Goal: Information Seeking & Learning: Learn about a topic

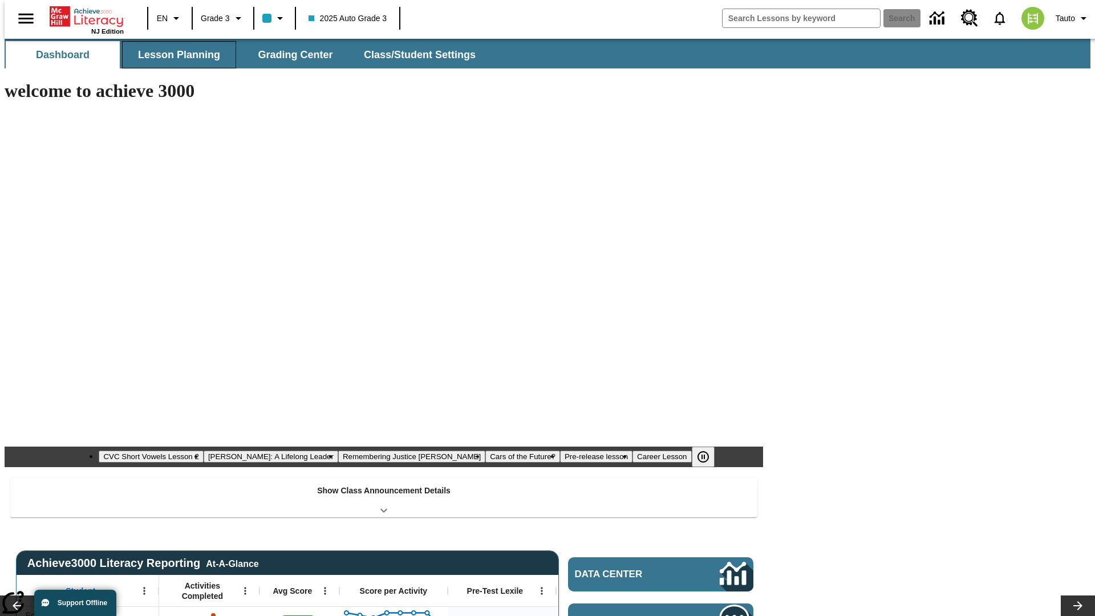
click at [175, 55] on span "Lesson Planning" at bounding box center [179, 54] width 82 height 13
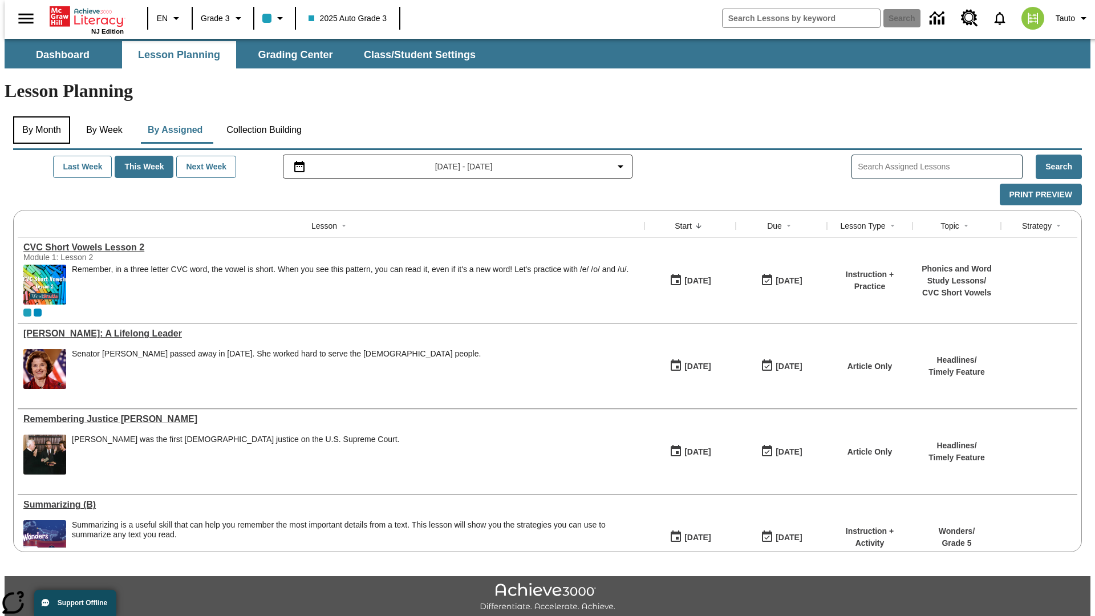
click at [38, 116] on button "By Month" at bounding box center [41, 129] width 57 height 27
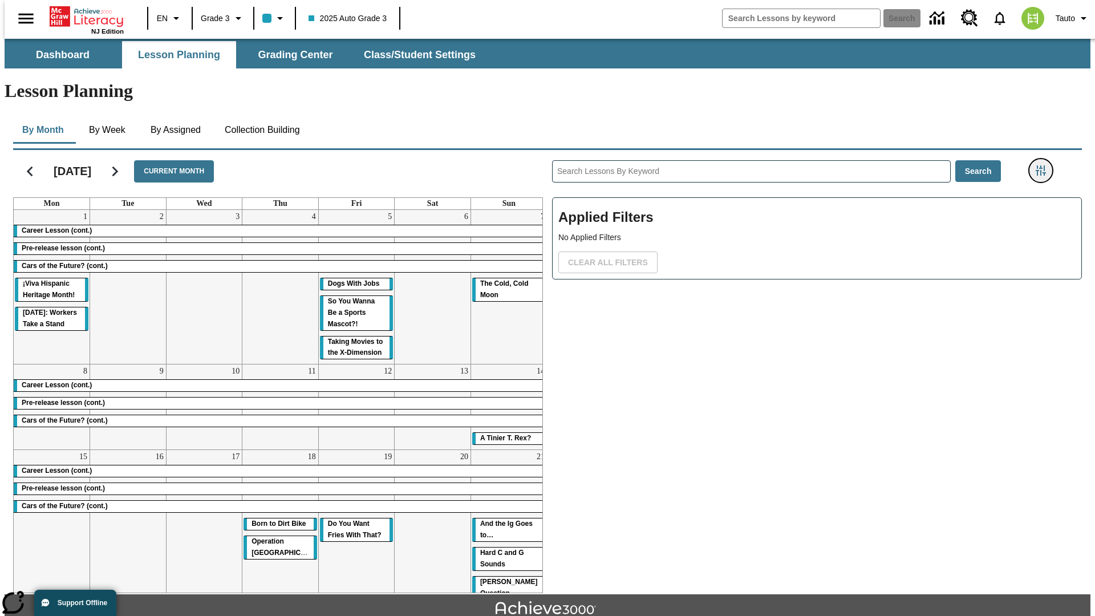
click at [1044, 165] on icon "Filters Side menu" at bounding box center [1041, 170] width 10 height 10
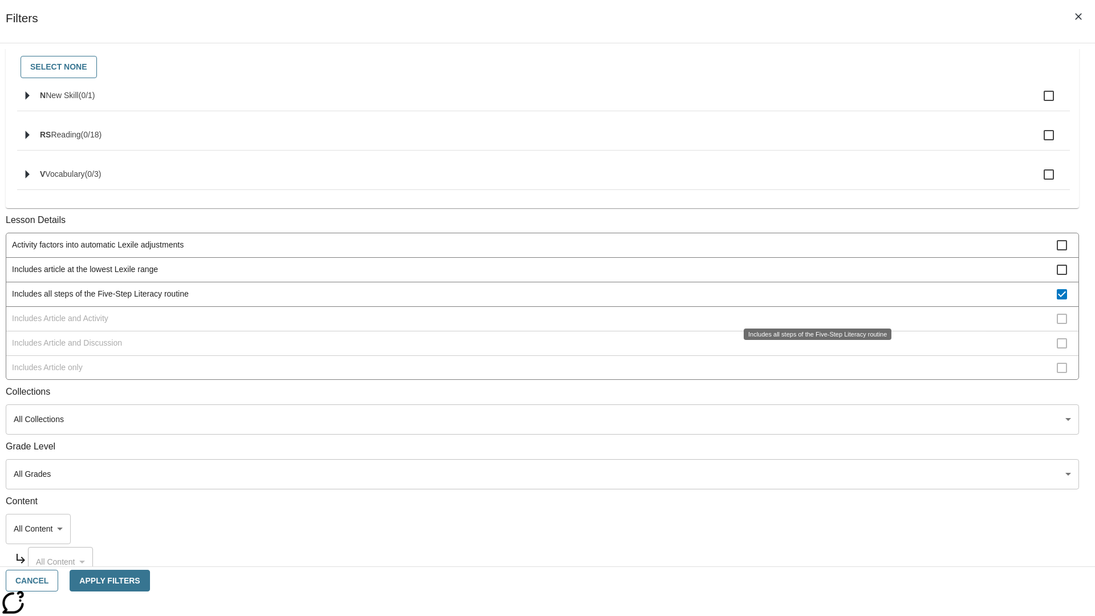
click at [813, 300] on span "Includes all steps of the Five-Step Literacy routine" at bounding box center [534, 294] width 1045 height 12
checkbox input "false"
click at [813, 325] on span "Includes Article and Activity" at bounding box center [534, 319] width 1045 height 12
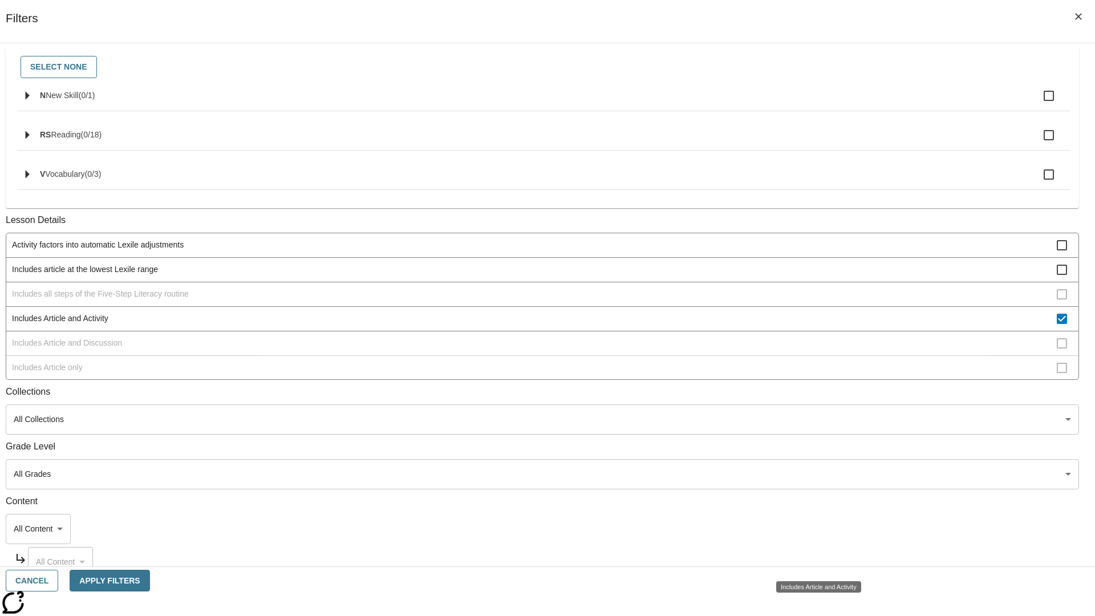
scroll to position [220, 0]
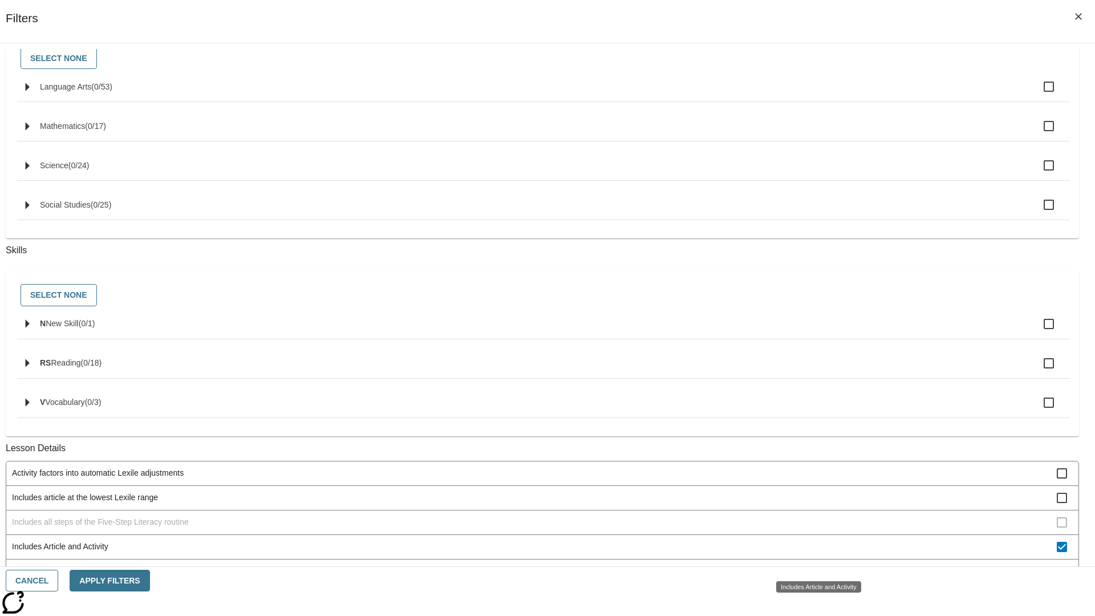
click at [813, 553] on span "Includes Article and Activity" at bounding box center [534, 547] width 1045 height 12
checkbox input "false"
click at [813, 565] on span "Includes Article and Discussion" at bounding box center [534, 571] width 1045 height 12
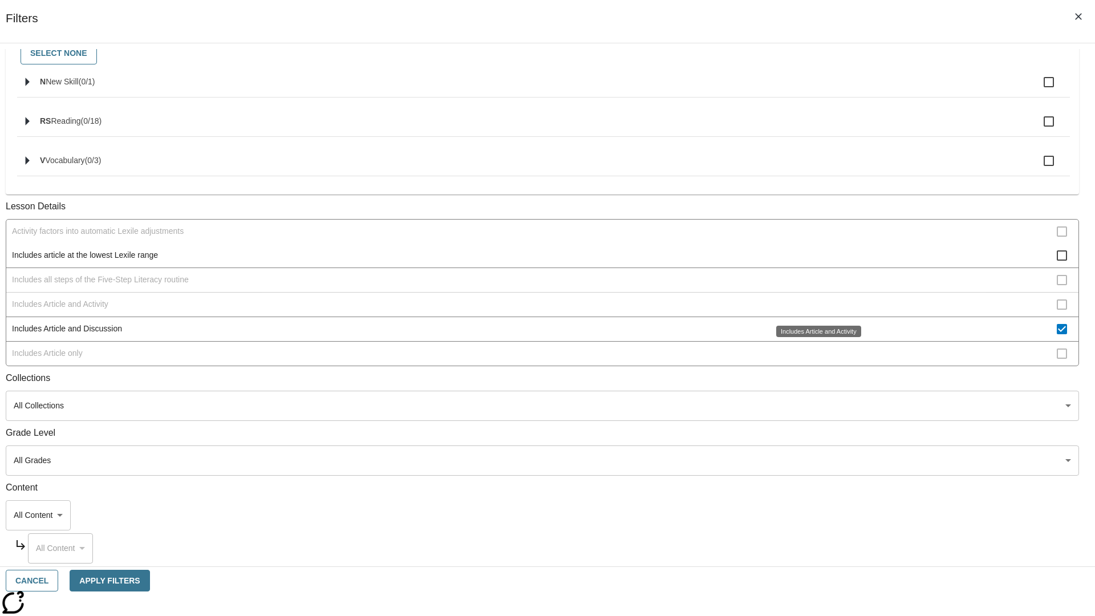
click at [813, 335] on span "Includes Article and Discussion" at bounding box center [534, 329] width 1045 height 12
checkbox input "false"
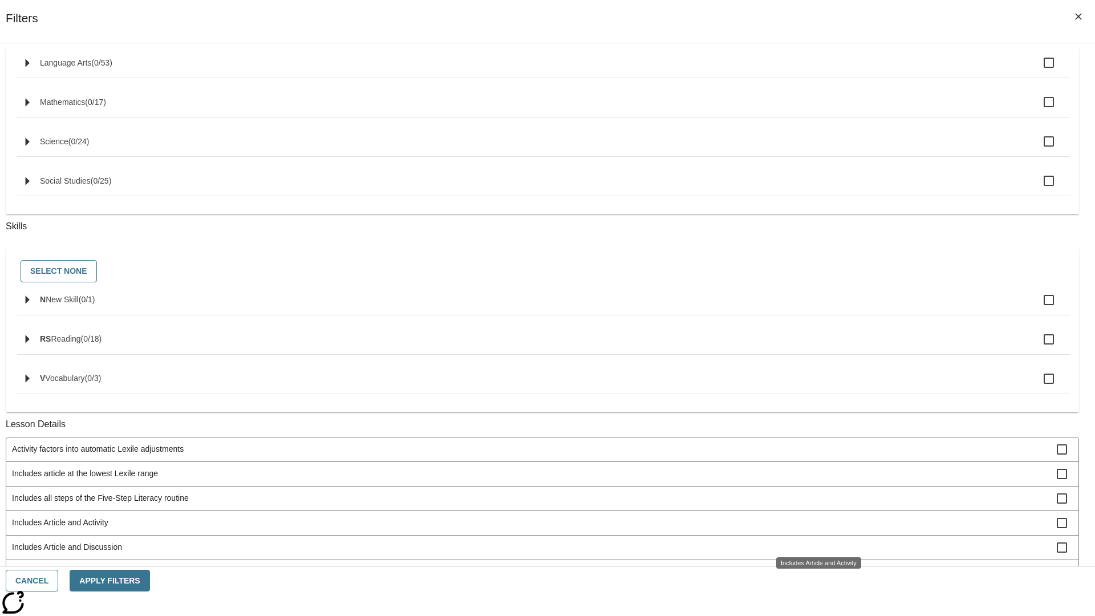
click at [813, 566] on span "Includes Article only" at bounding box center [534, 572] width 1045 height 12
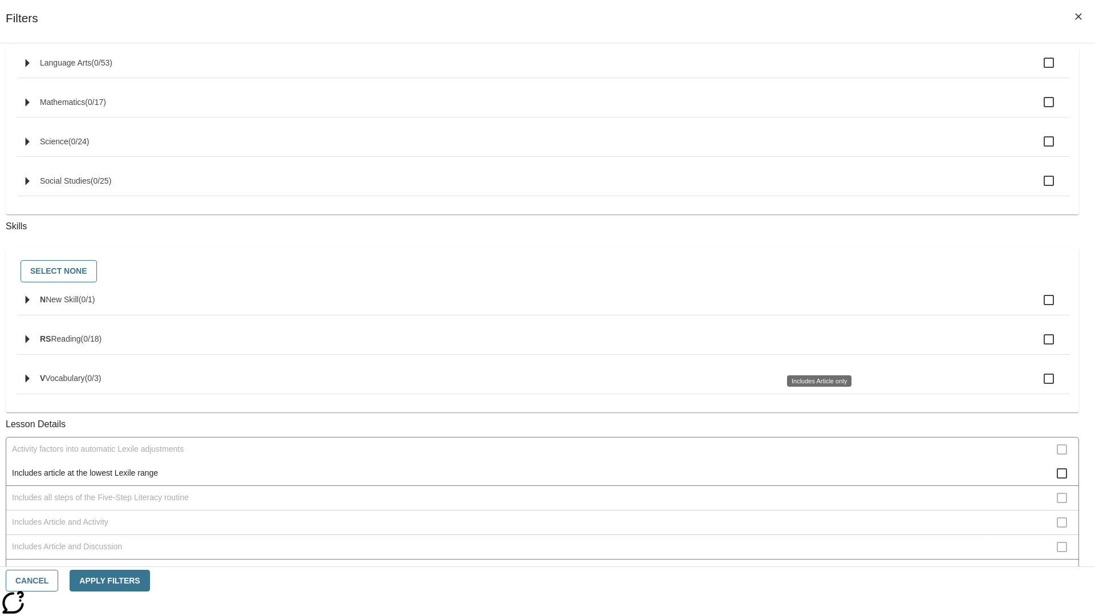
scroll to position [475, 0]
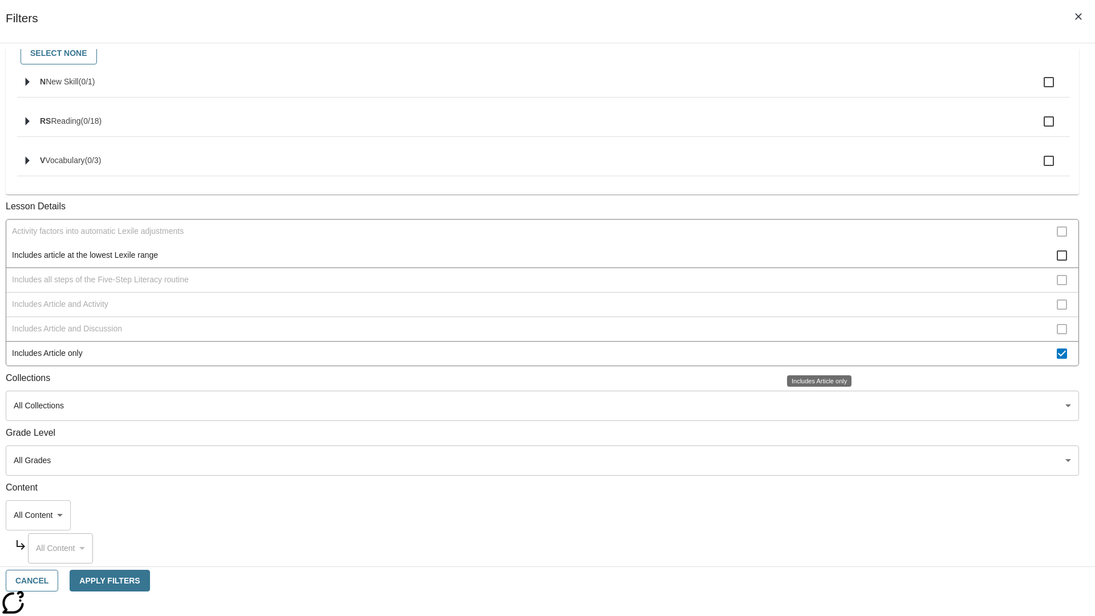
click at [813, 354] on span "Includes Article only" at bounding box center [534, 353] width 1045 height 12
checkbox input "false"
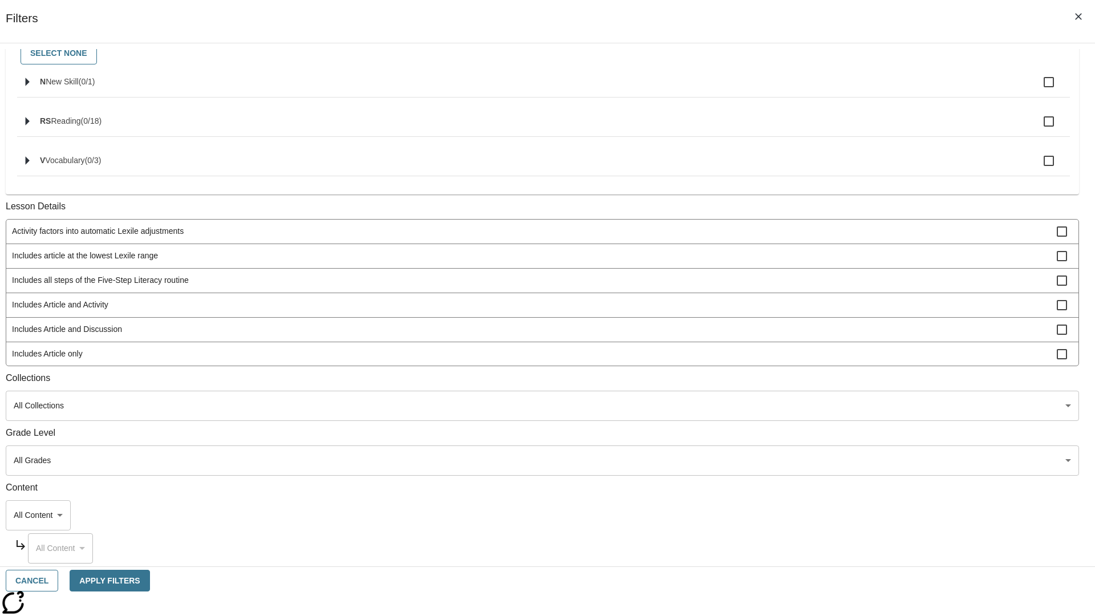
click at [813, 422] on span "Includes technology-enhanced activity item" at bounding box center [534, 428] width 1045 height 12
click at [813, 304] on span "Includes technology-enhanced activity item" at bounding box center [534, 304] width 1045 height 12
checkbox input "false"
click at [813, 335] on span "Includes Instruction and Activity" at bounding box center [534, 329] width 1045 height 12
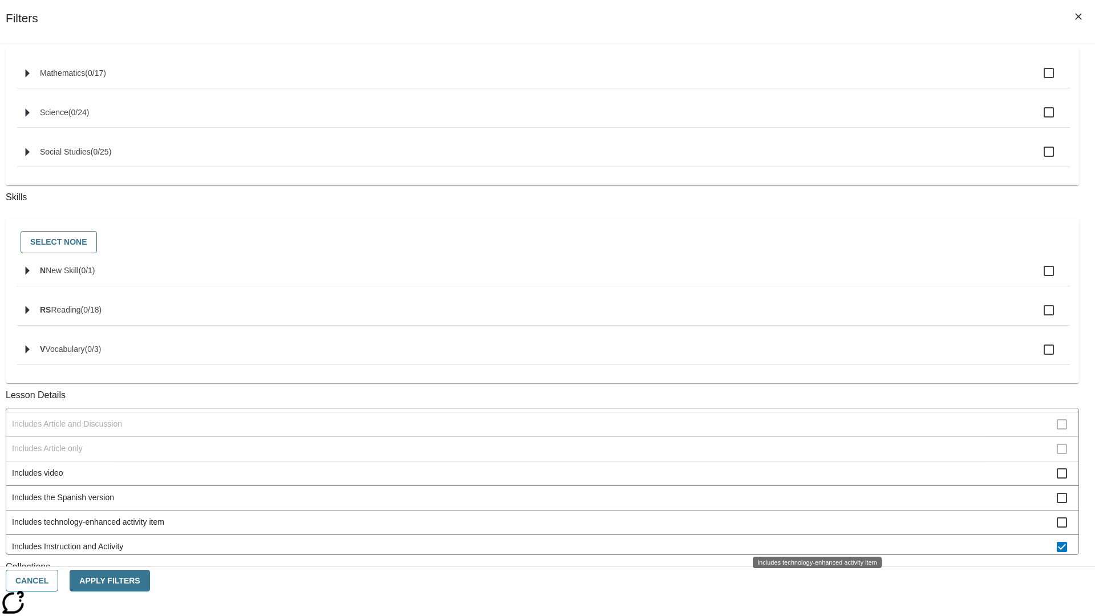
scroll to position [475, 0]
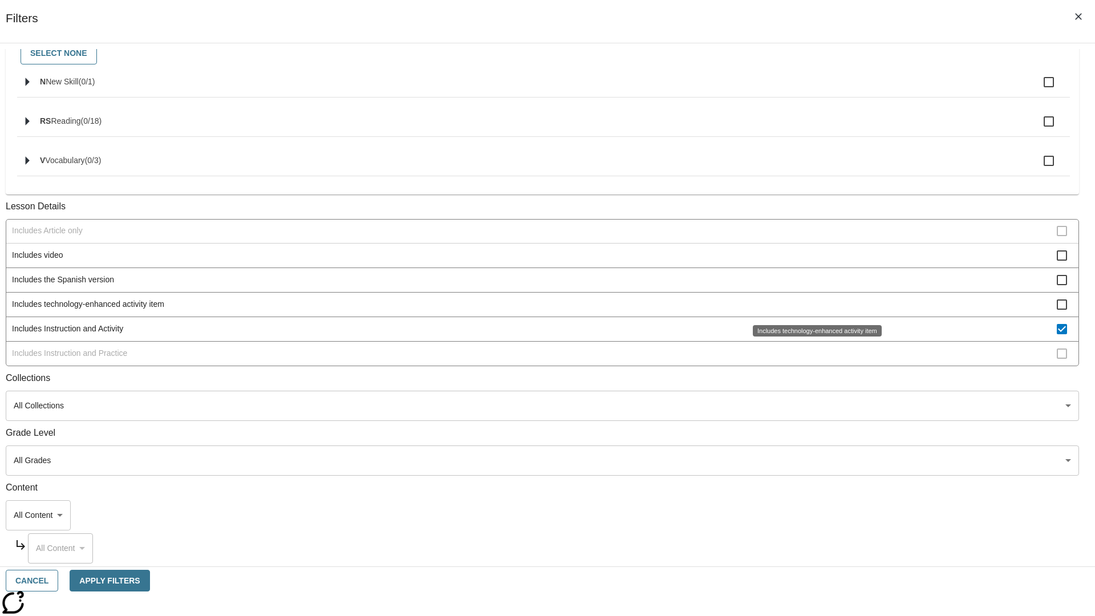
click at [813, 329] on span "Includes Instruction and Activity" at bounding box center [534, 329] width 1045 height 12
checkbox input "false"
click at [813, 359] on span "Includes Instruction and Practice" at bounding box center [534, 353] width 1045 height 12
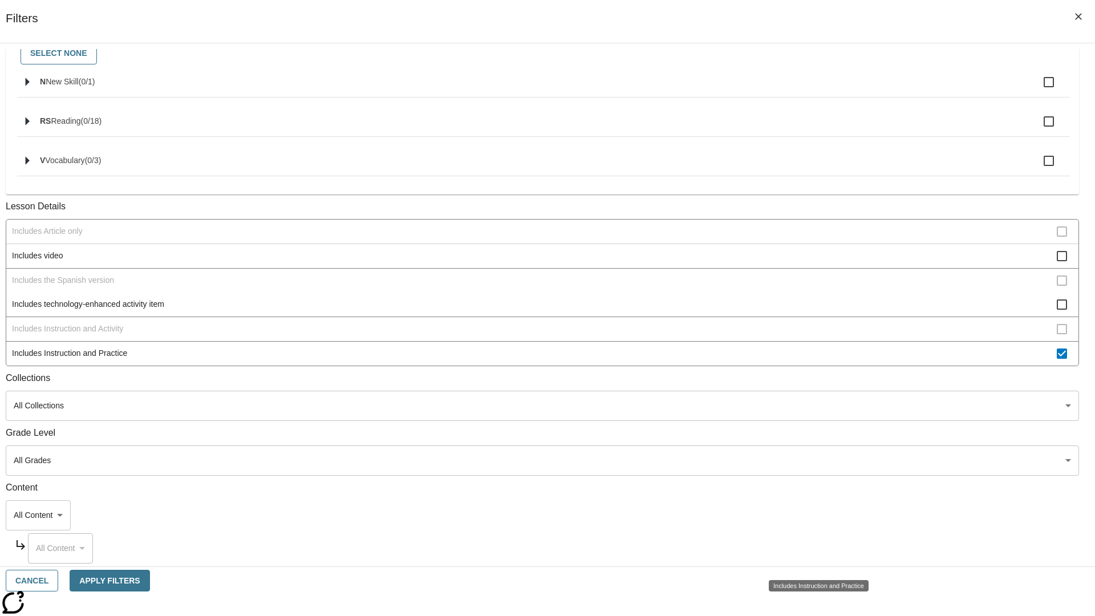
scroll to position [273, 0]
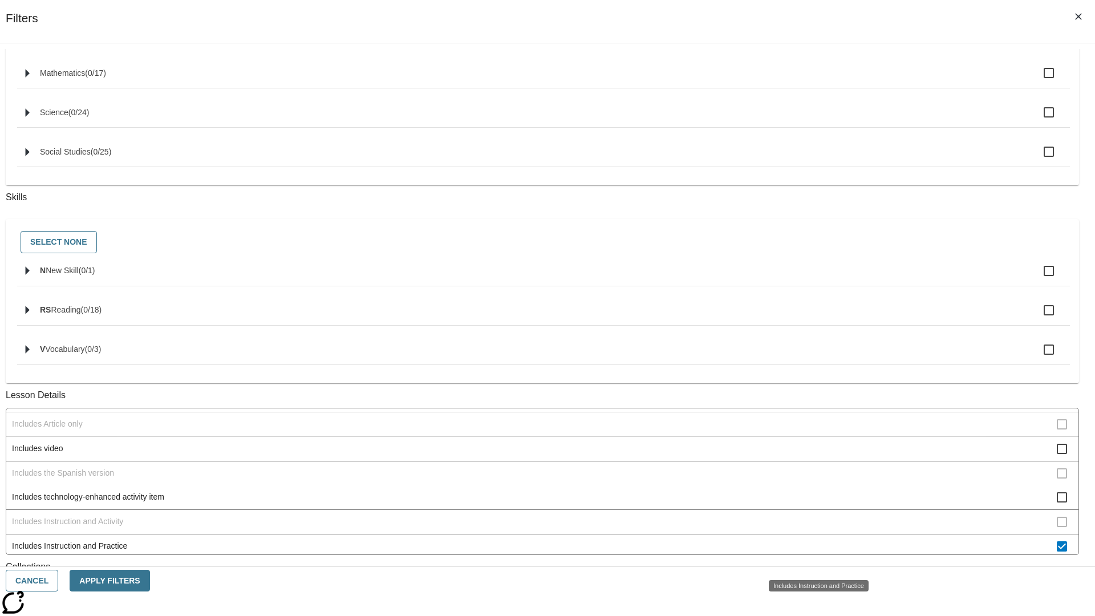
click at [813, 552] on span "Includes Instruction and Practice" at bounding box center [534, 546] width 1045 height 12
checkbox input "false"
click at [813, 307] on span "Activity factors into automatic Lexile adjustments" at bounding box center [534, 301] width 1045 height 12
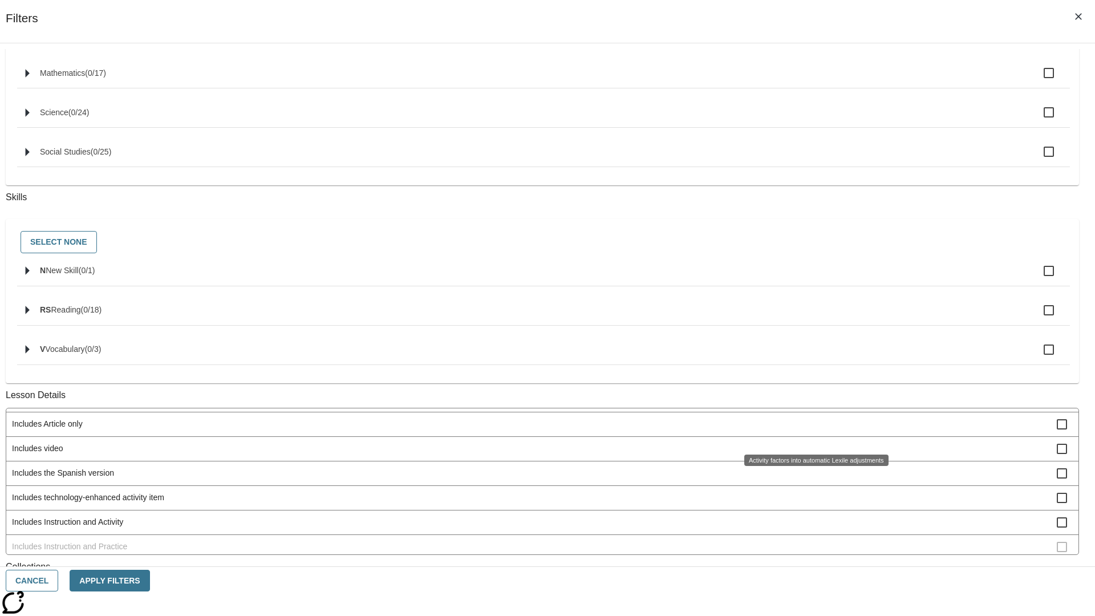
scroll to position [0, 0]
click at [813, 426] on span "Activity factors into automatic Lexile adjustments" at bounding box center [534, 420] width 1045 height 12
checkbox input "false"
click at [813, 451] on span "Includes article at the lowest Lexile range" at bounding box center [534, 445] width 1045 height 12
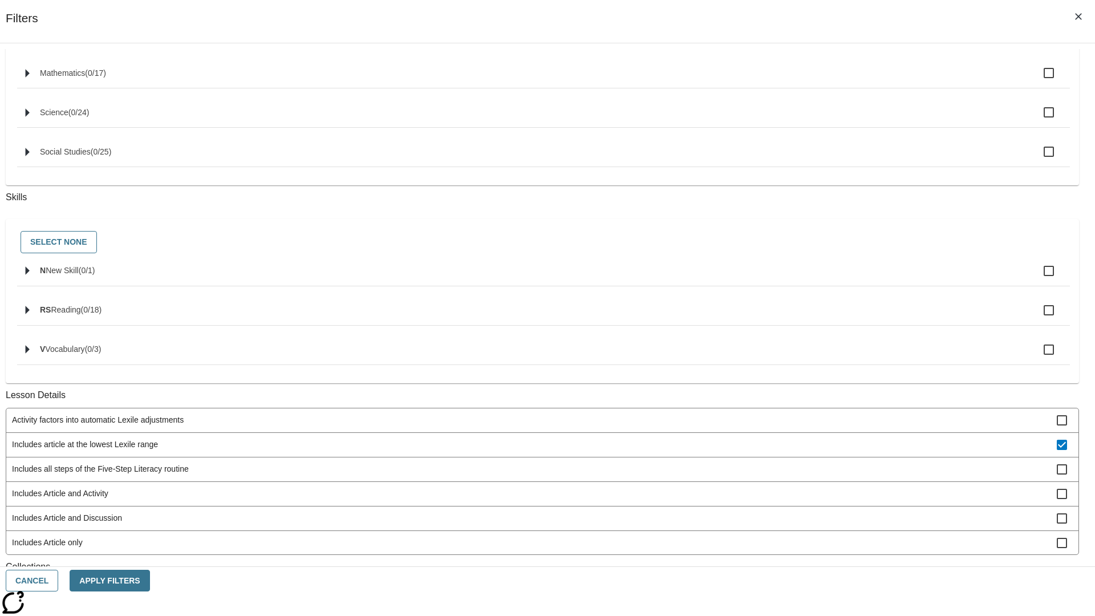
scroll to position [171, 0]
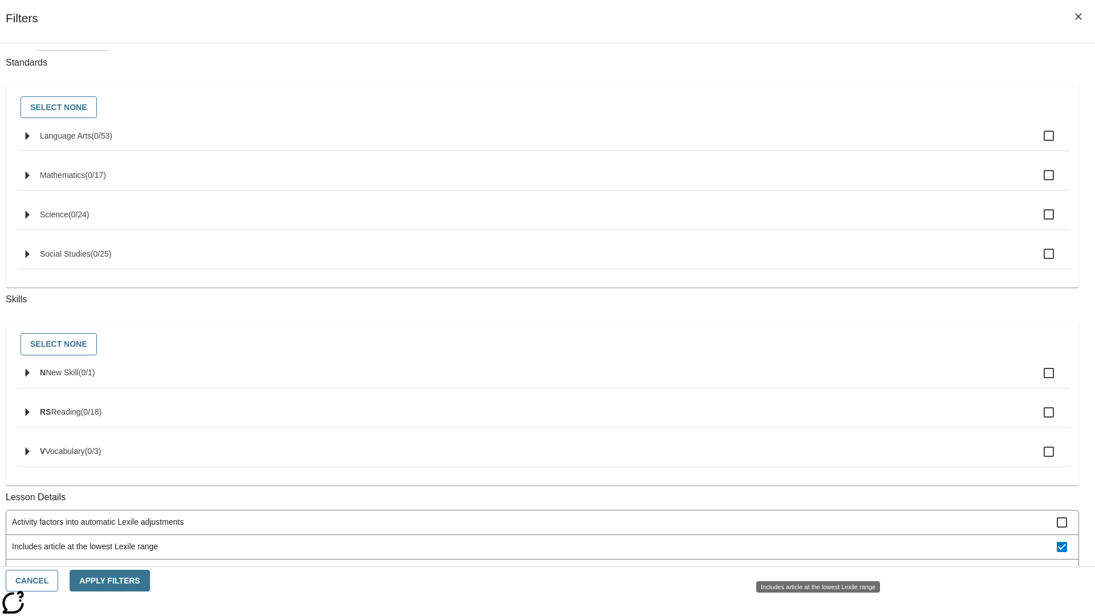
click at [813, 553] on span "Includes article at the lowest Lexile range" at bounding box center [534, 547] width 1045 height 12
checkbox input "false"
checkbox input "true"
